Goal: Transaction & Acquisition: Purchase product/service

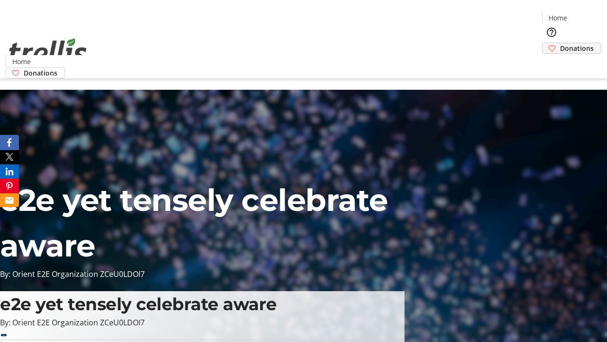
click at [560, 43] on span "Donations" at bounding box center [577, 48] width 34 height 10
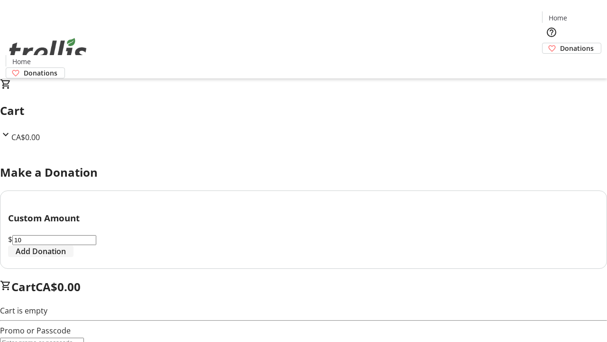
click at [66, 257] on span "Add Donation" at bounding box center [41, 250] width 50 height 11
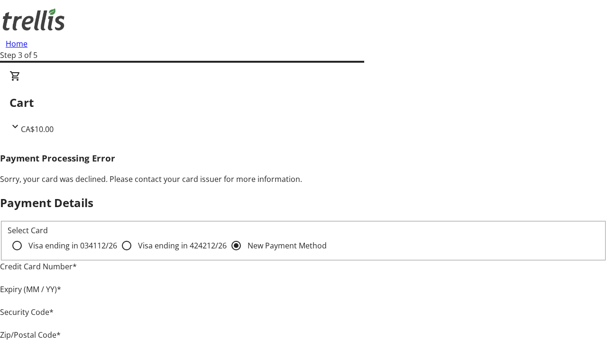
click at [117, 253] on input "Visa ending in 4242 12/26" at bounding box center [126, 245] width 19 height 19
radio input "true"
